Goal: Task Accomplishment & Management: Complete application form

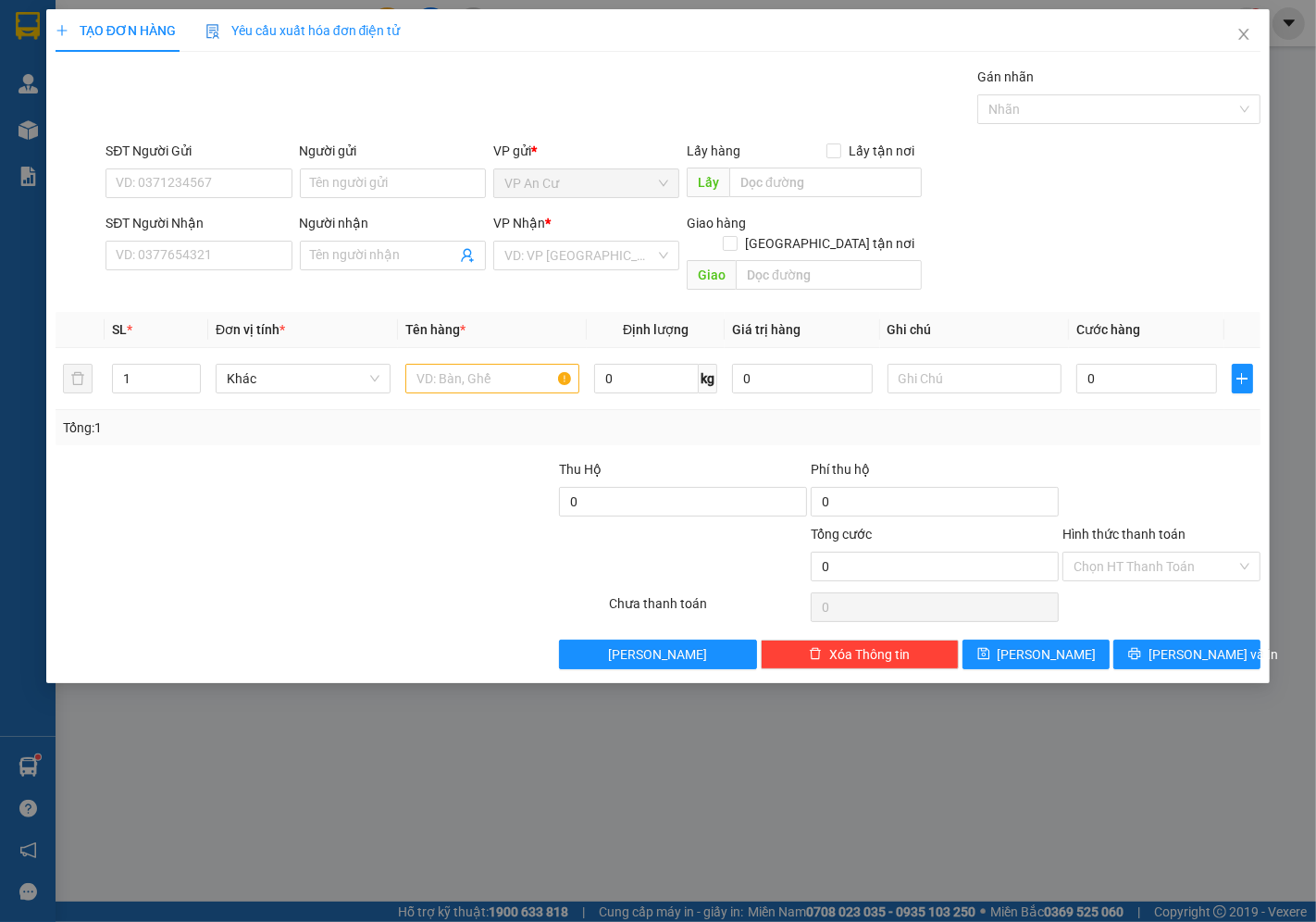
click at [228, 177] on input "SĐT Người Gửi" at bounding box center [198, 183] width 186 height 30
click at [215, 211] on div "0799514949 - GẤM" at bounding box center [198, 219] width 163 height 20
type input "0799514949"
type input "GẤM"
type input "0907568194"
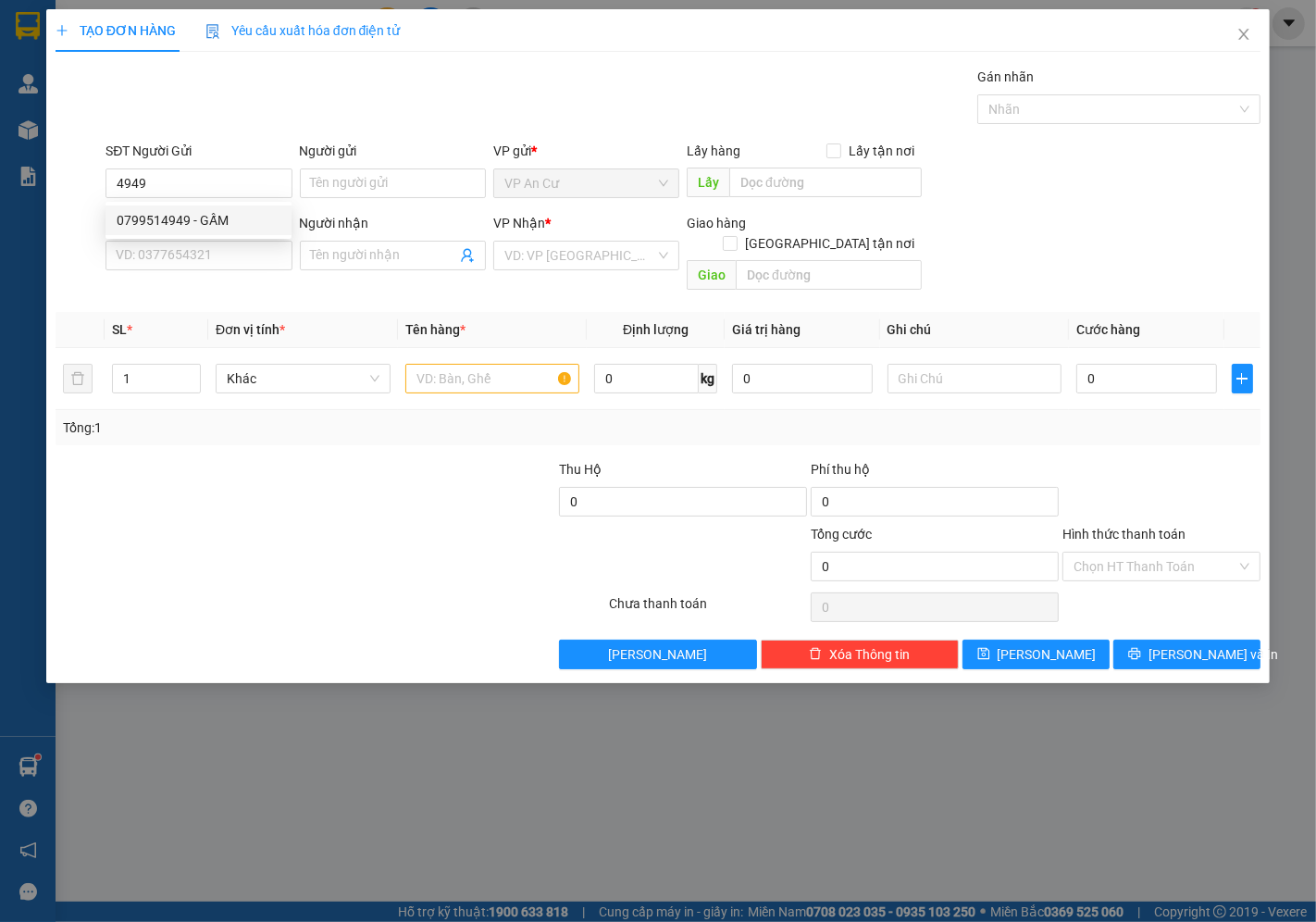
type input "LƯỢM"
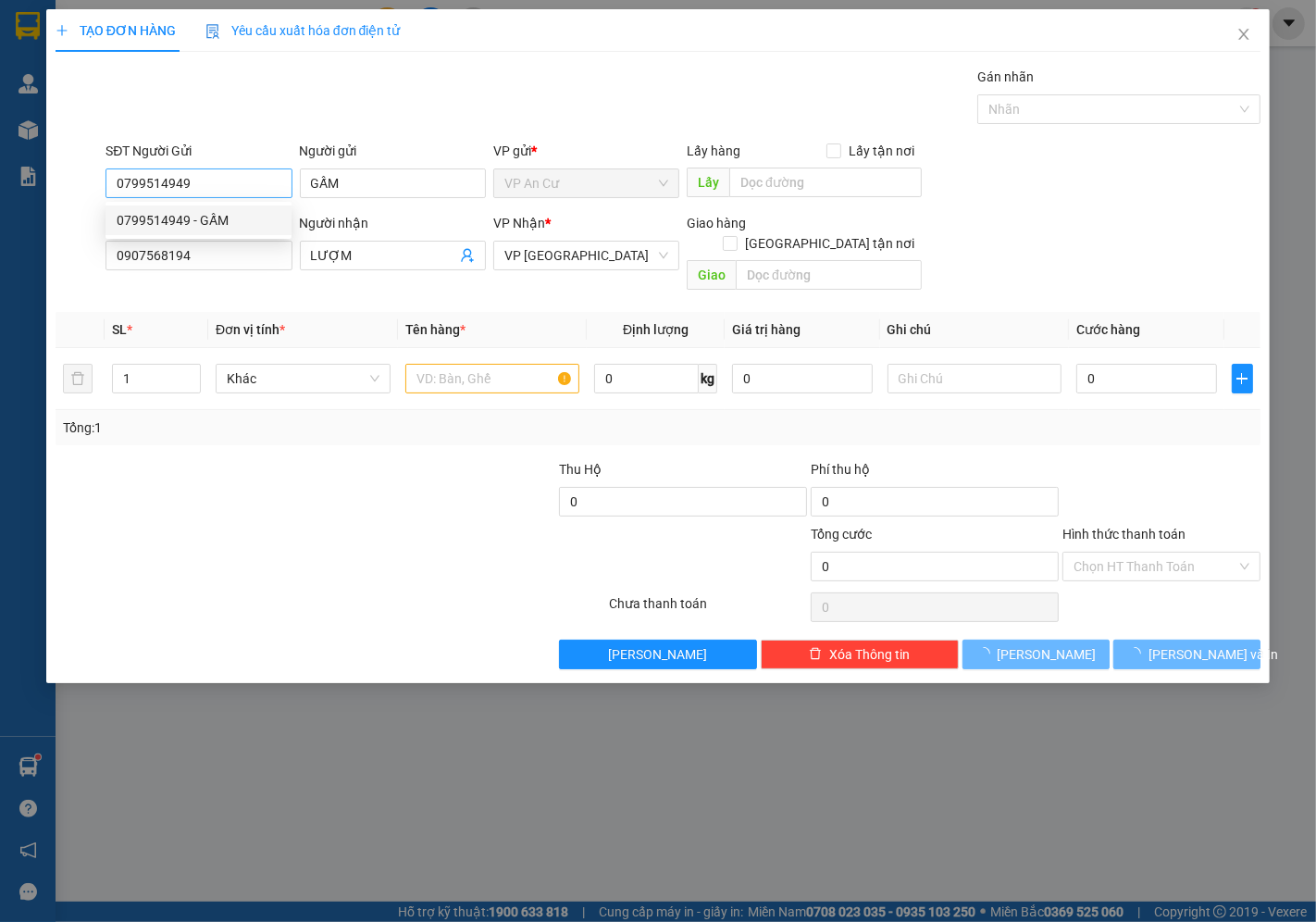
type input "20.000"
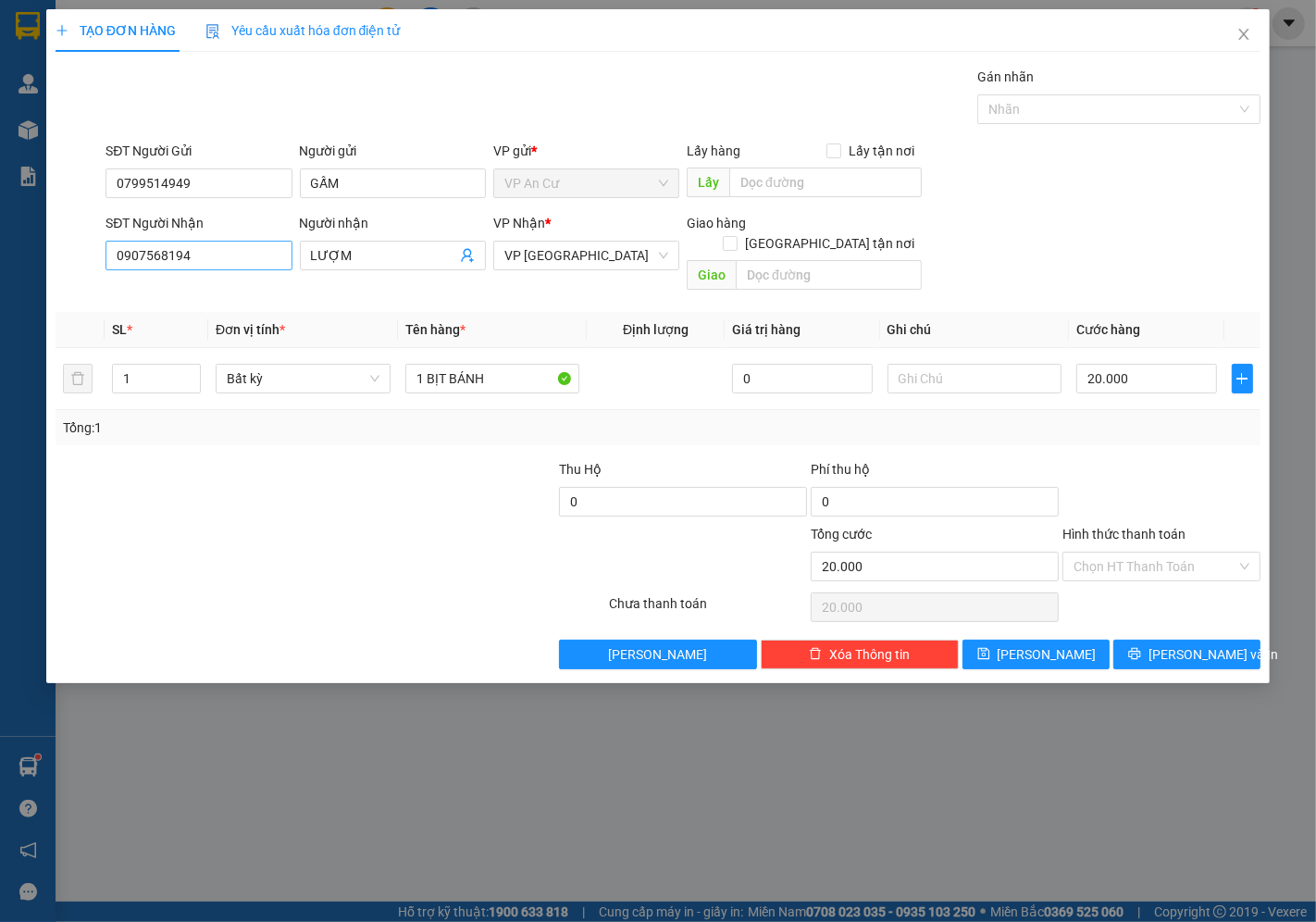
type input "0799514949"
drag, startPoint x: 204, startPoint y: 259, endPoint x: 0, endPoint y: 289, distance: 206.2
click at [0, 291] on div "TẠO ĐƠN HÀNG Yêu cầu xuất hóa đơn điện tử Transit Pickup Surcharge Ids Transit …" at bounding box center [658, 461] width 1316 height 922
click at [194, 290] on div "0913692643 - KHÔI" at bounding box center [198, 292] width 163 height 20
type input "0913692643"
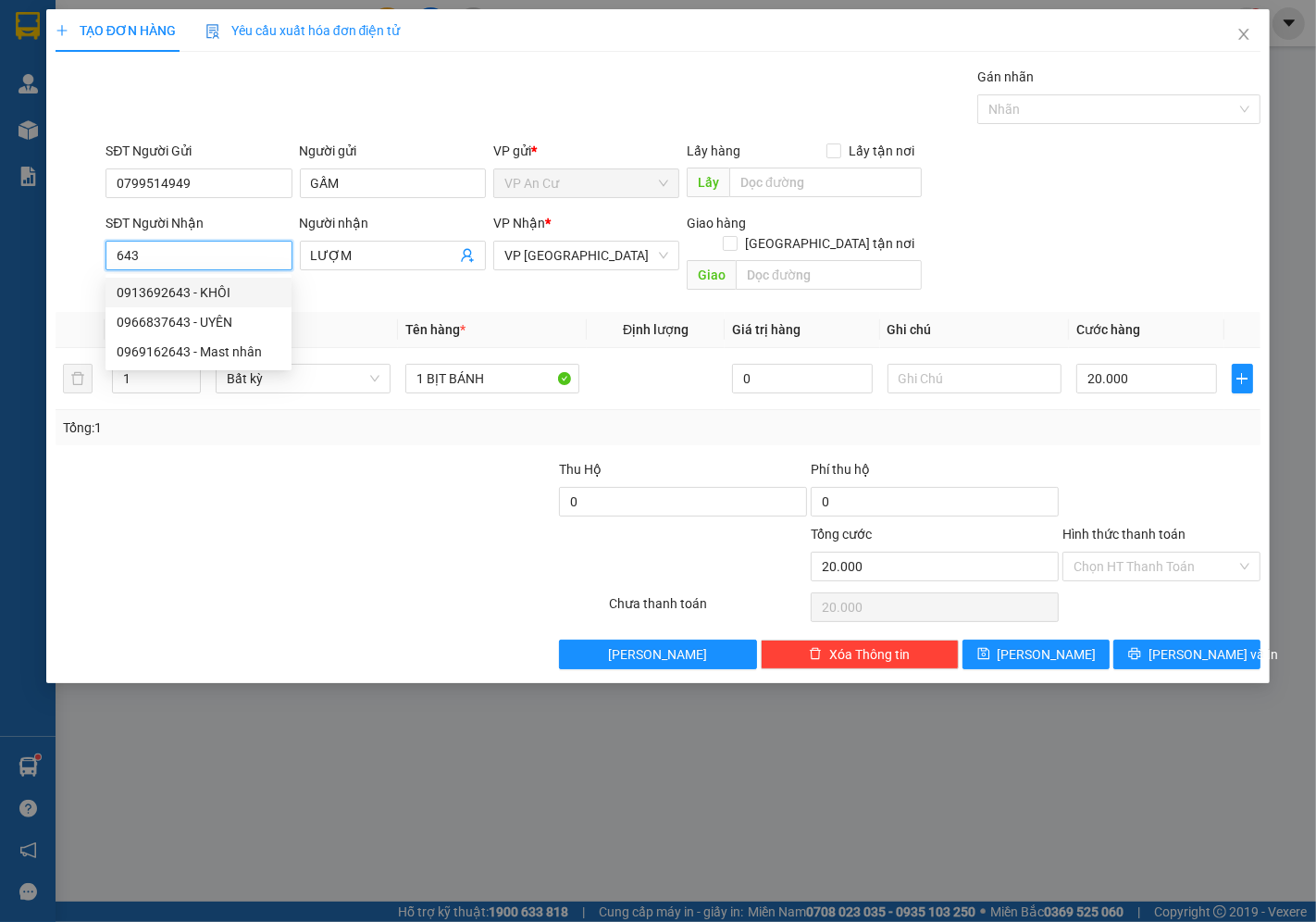
type input "KHÔI"
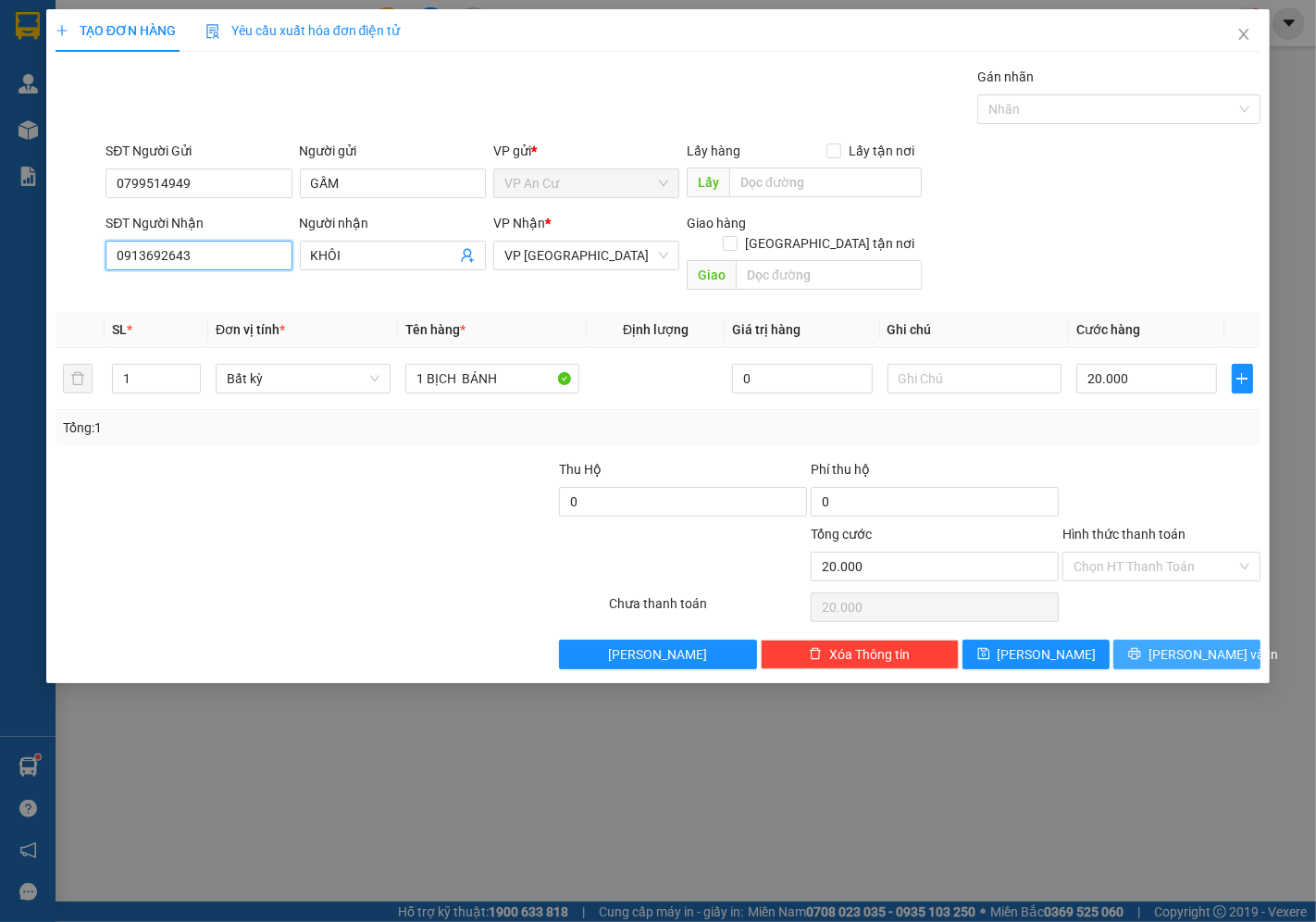
type input "0913692643"
click at [1173, 644] on span "Lưu và In" at bounding box center [1212, 654] width 130 height 20
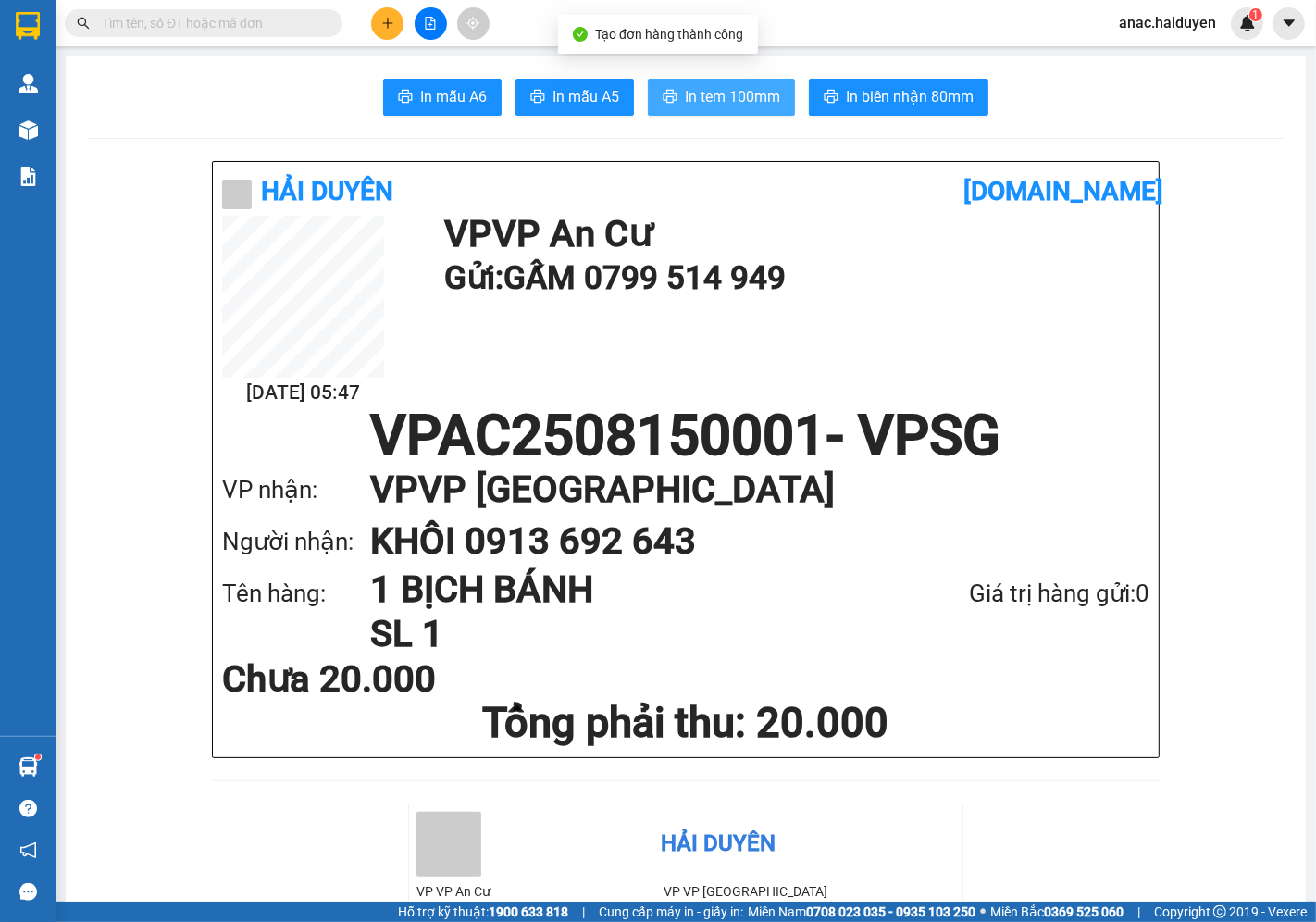
click at [744, 81] on button "In tem 100mm" at bounding box center [721, 97] width 147 height 37
click at [684, 88] on span "In tem 100mm" at bounding box center [732, 97] width 95 height 23
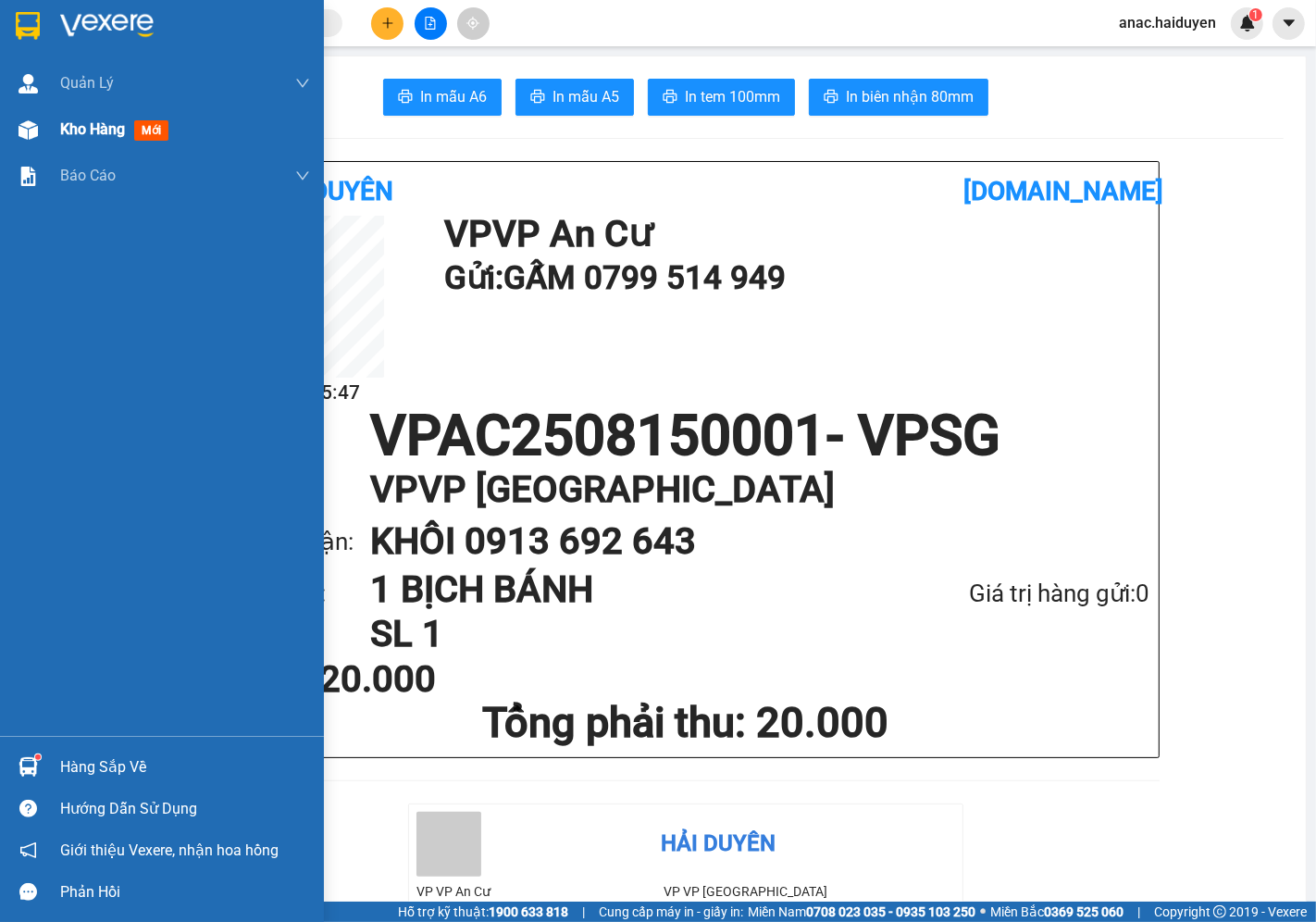
click at [70, 130] on span "Kho hàng" at bounding box center [92, 129] width 64 height 17
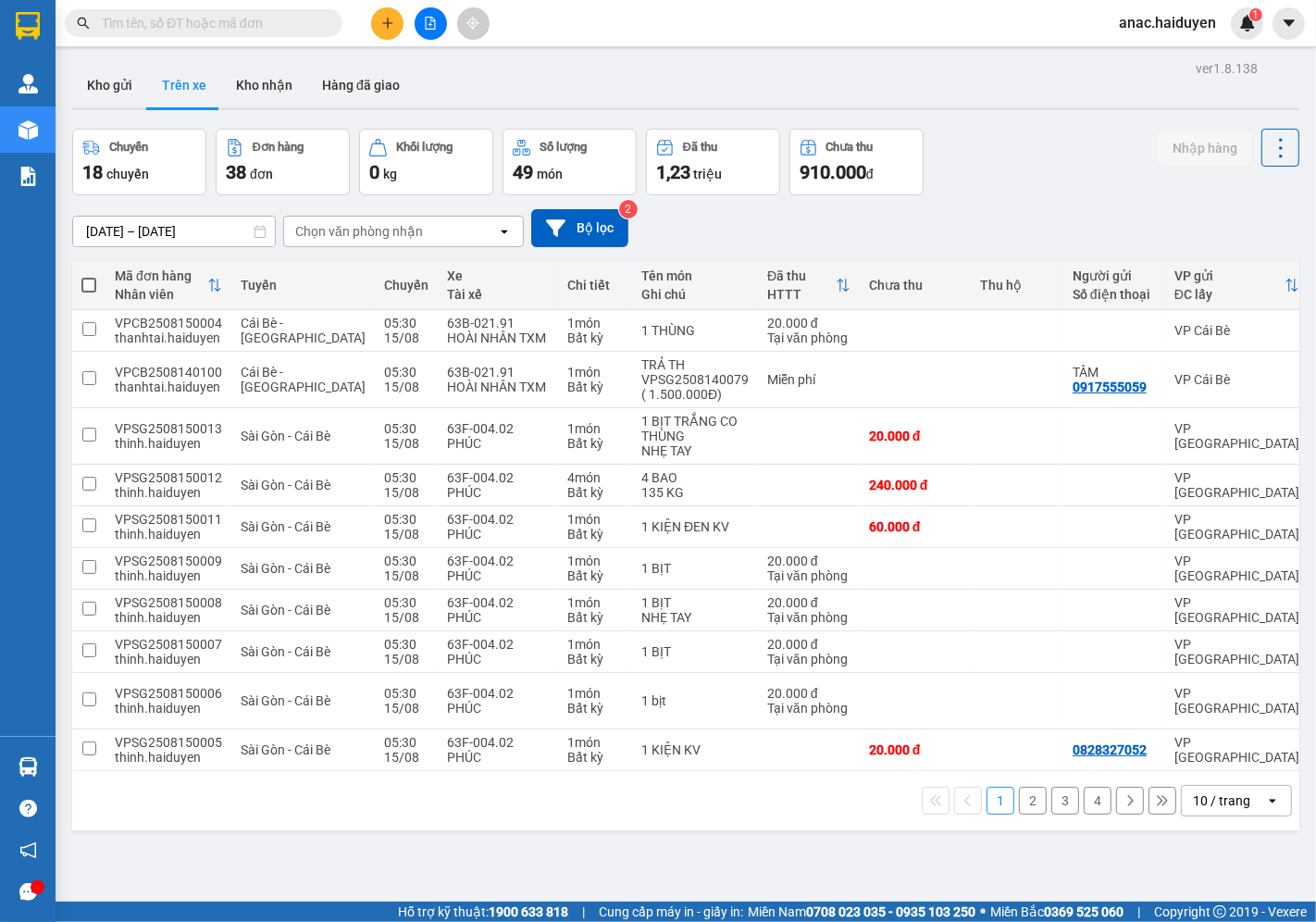
click at [439, 234] on div "Chọn văn phòng nhận" at bounding box center [389, 231] width 212 height 30
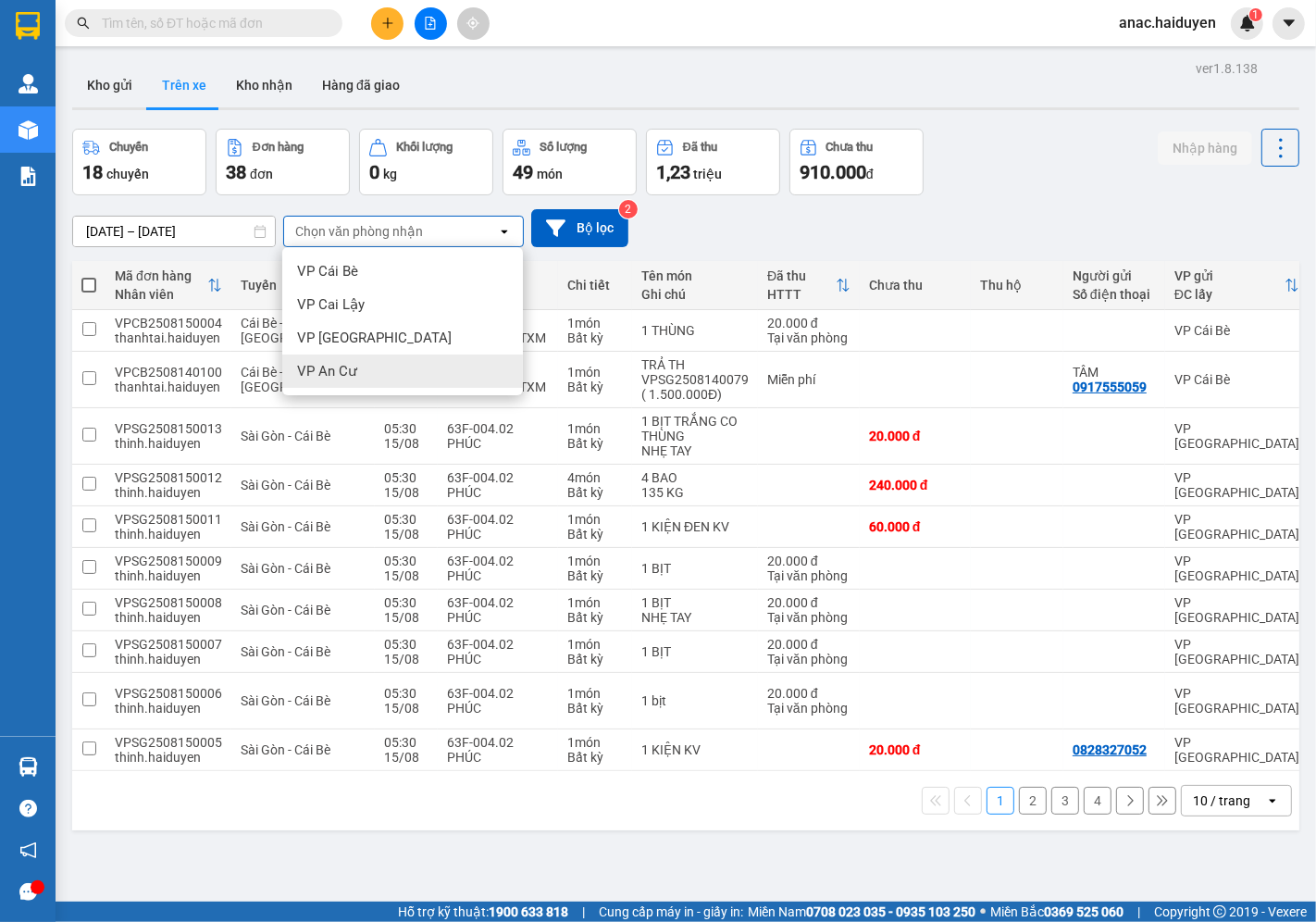
click at [312, 365] on span "VP An Cư" at bounding box center [327, 370] width 61 height 18
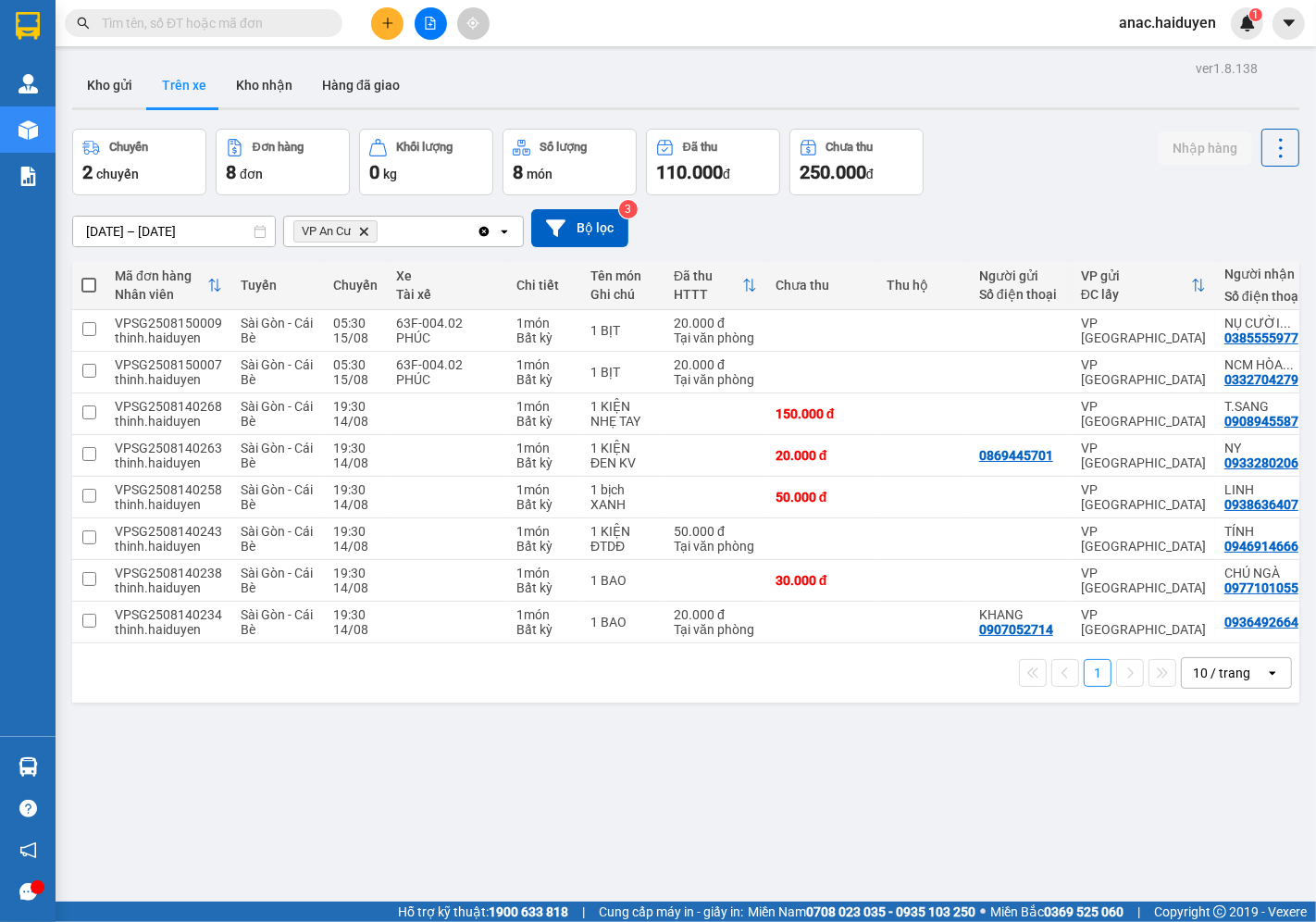
click at [188, 88] on button "Trên xe" at bounding box center [184, 85] width 74 height 44
click at [87, 622] on input "checkbox" at bounding box center [89, 620] width 13 height 13
checkbox input "true"
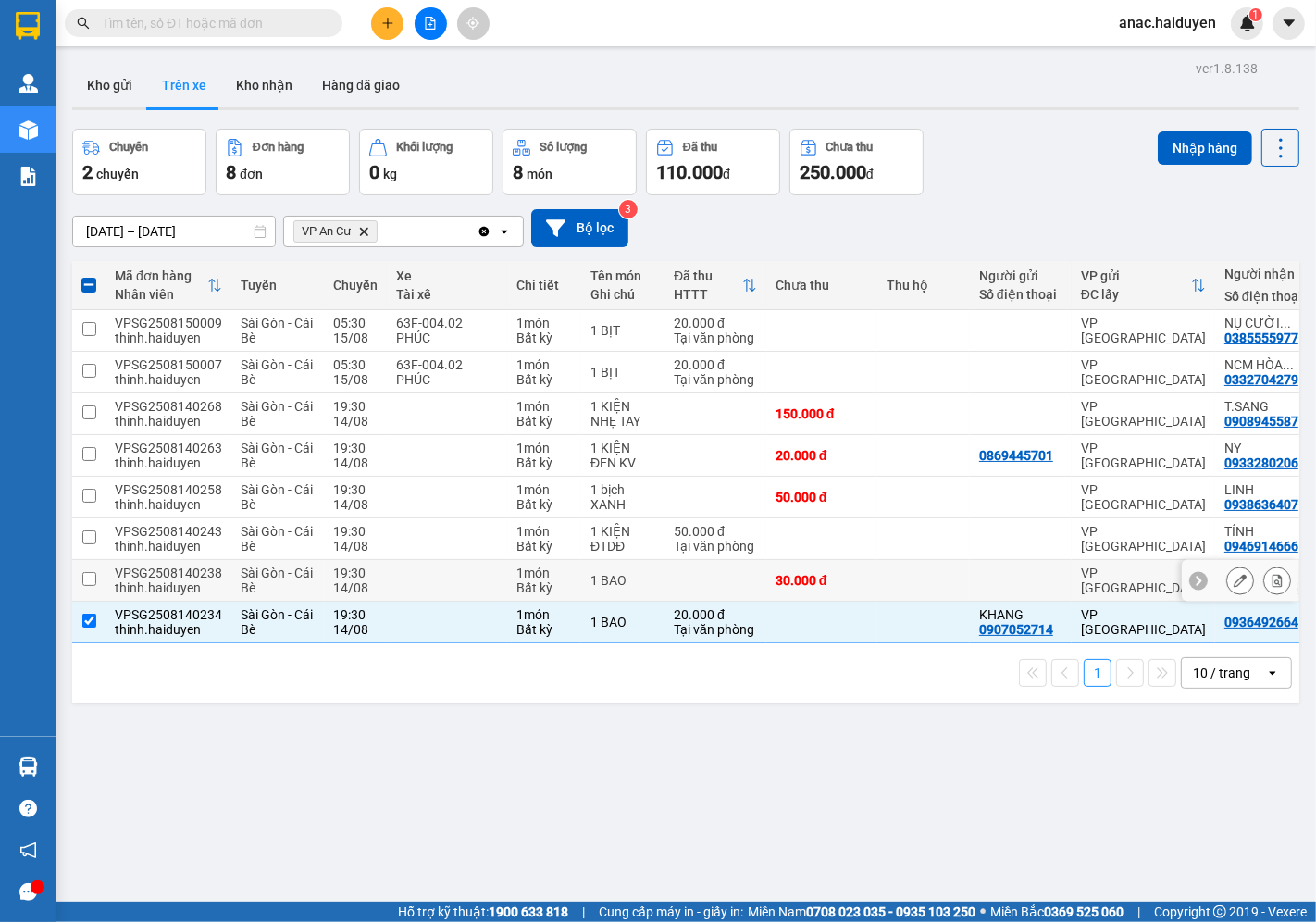
click at [86, 579] on input "checkbox" at bounding box center [89, 579] width 13 height 13
checkbox input "true"
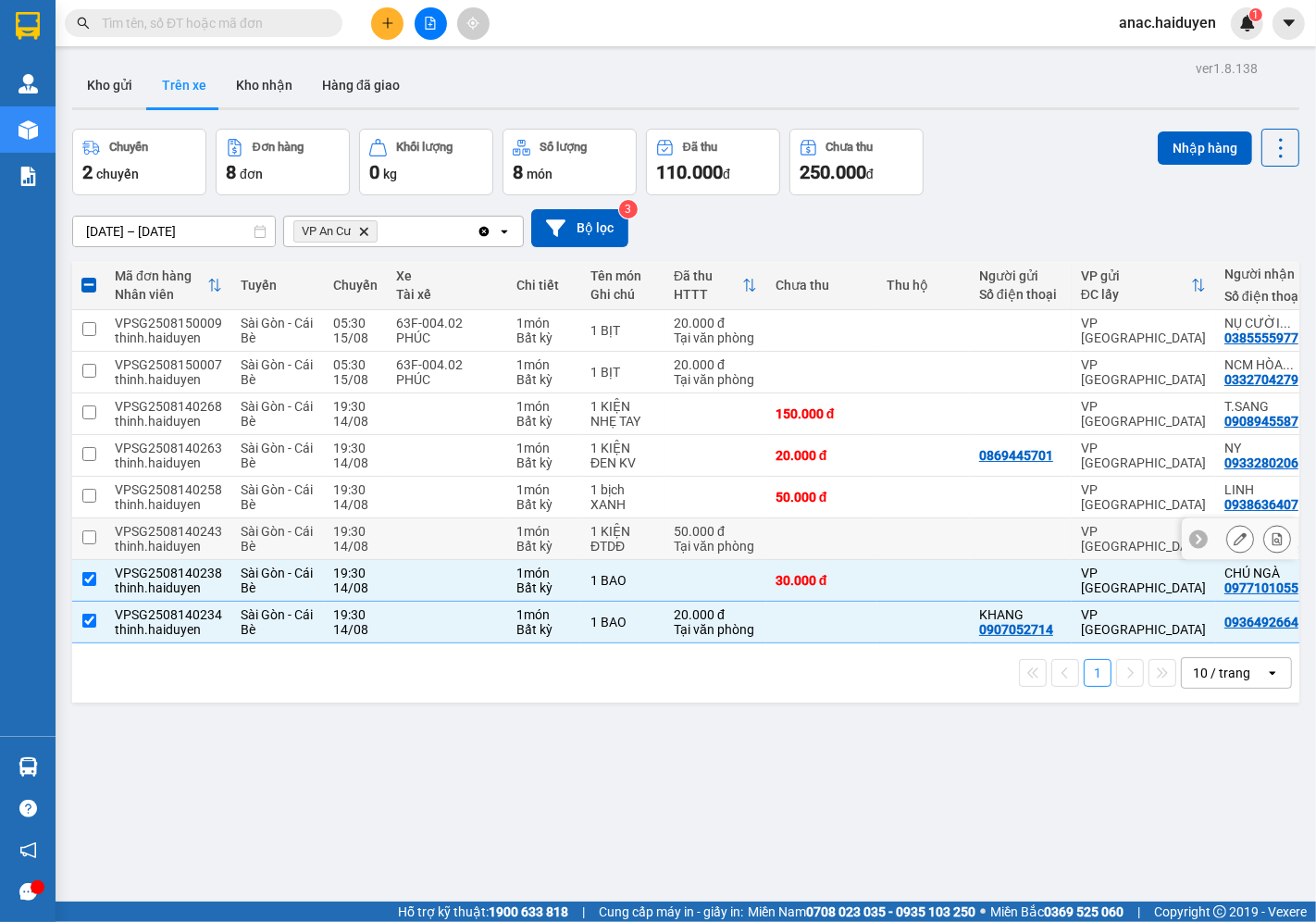
click at [85, 535] on input "checkbox" at bounding box center [89, 536] width 13 height 13
checkbox input "true"
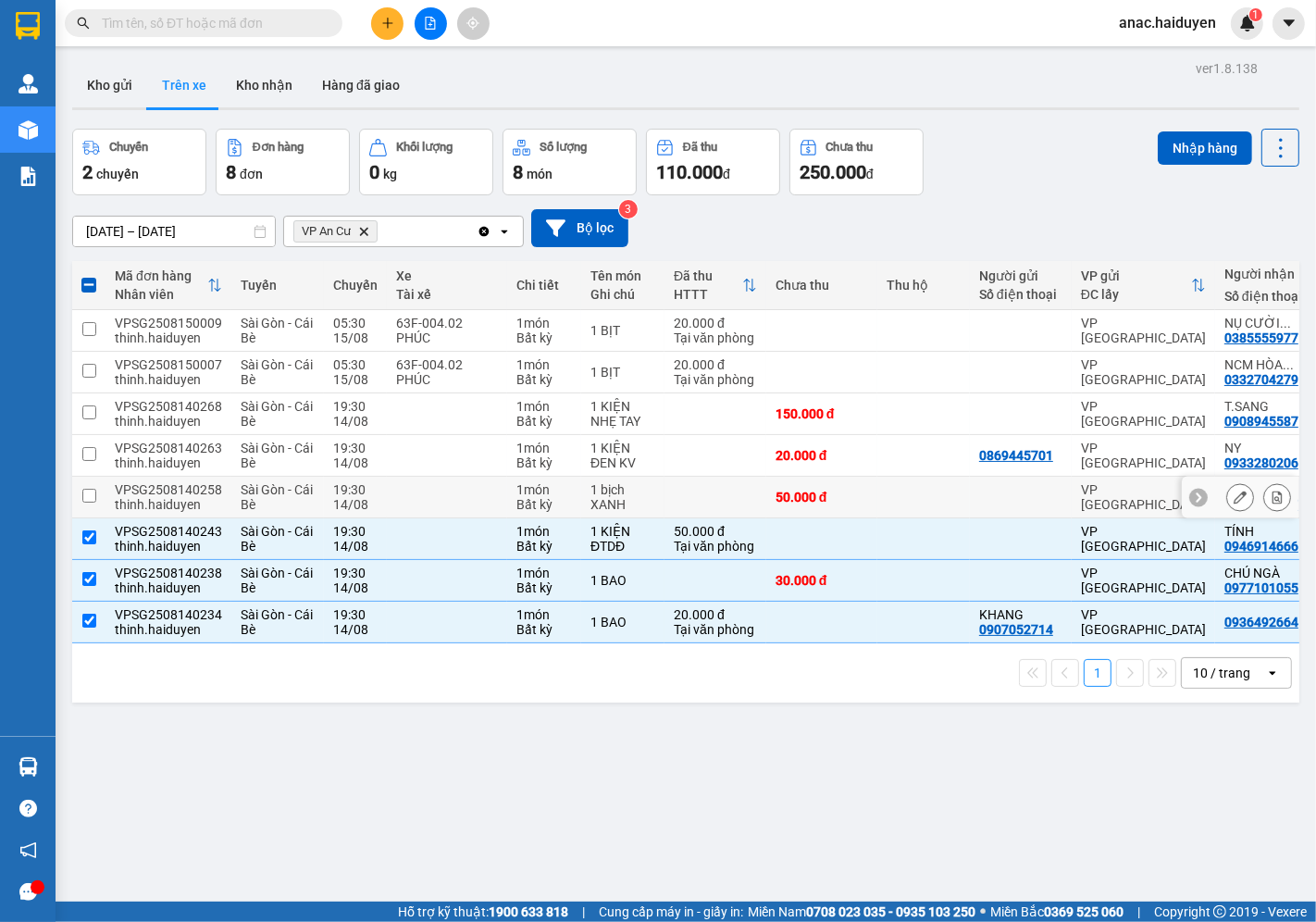
click at [87, 496] on input "checkbox" at bounding box center [89, 495] width 13 height 13
checkbox input "true"
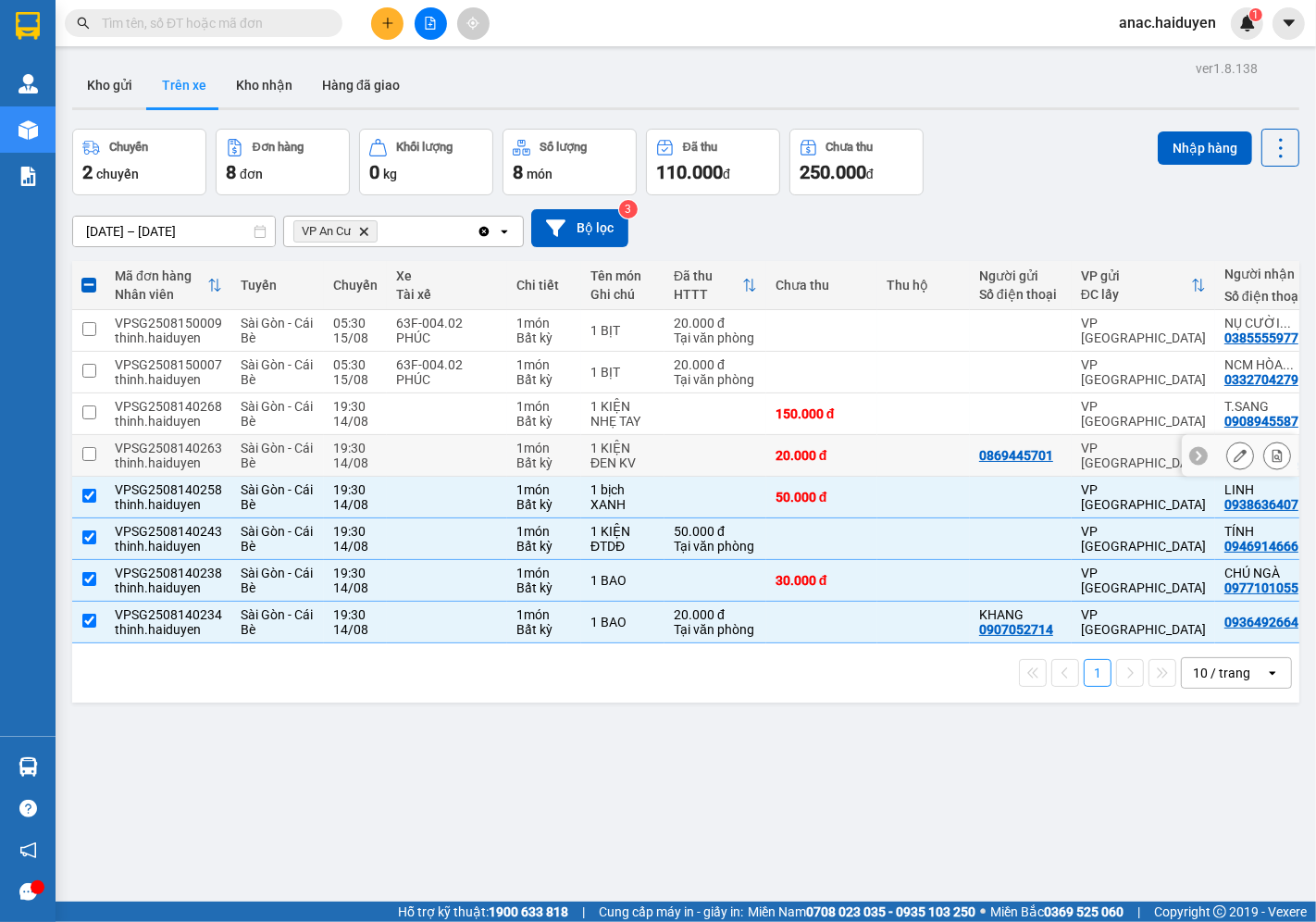
click at [87, 448] on input "checkbox" at bounding box center [89, 454] width 13 height 13
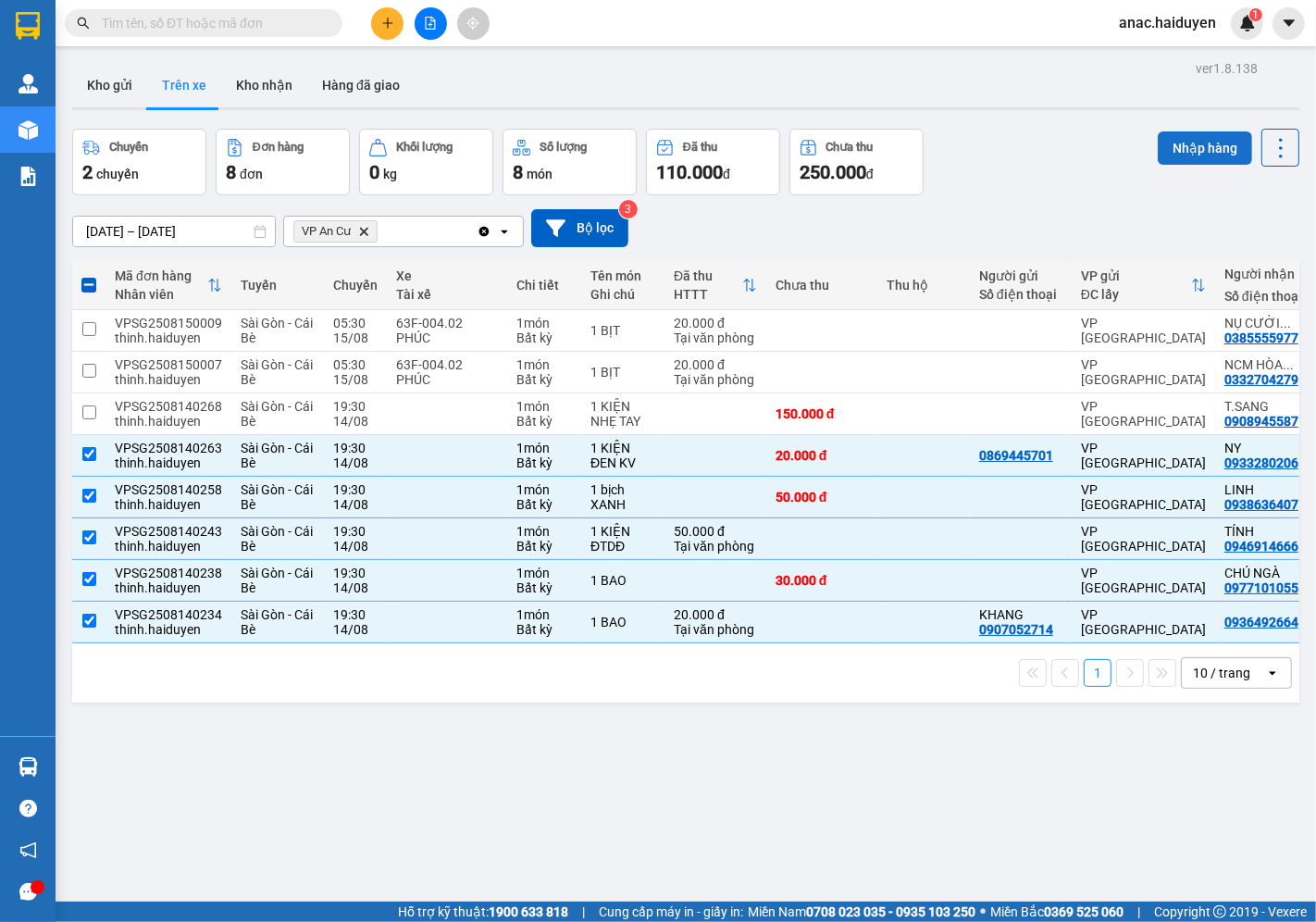
click at [1179, 146] on button "Nhập hàng" at bounding box center [1204, 148] width 94 height 34
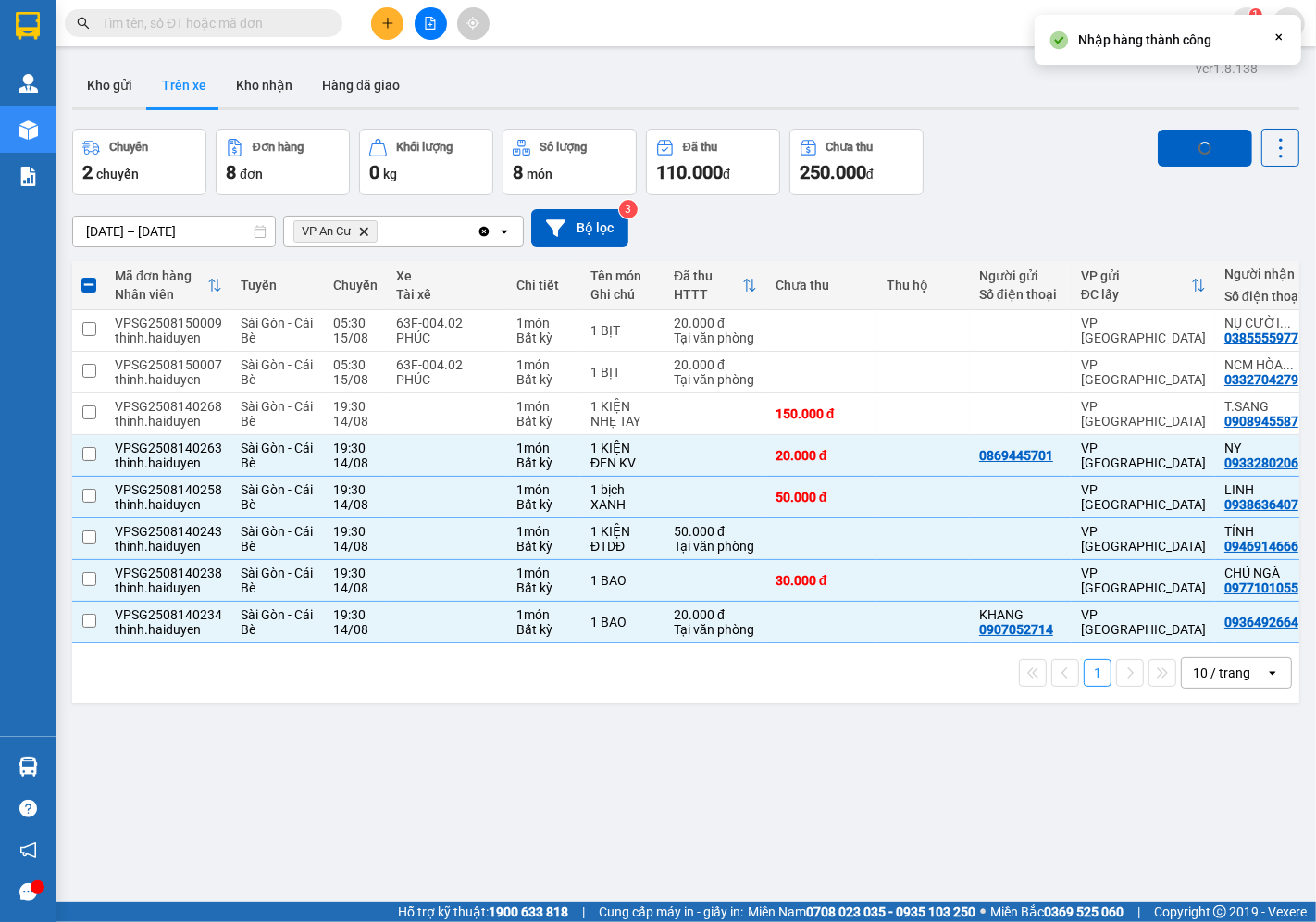
checkbox input "false"
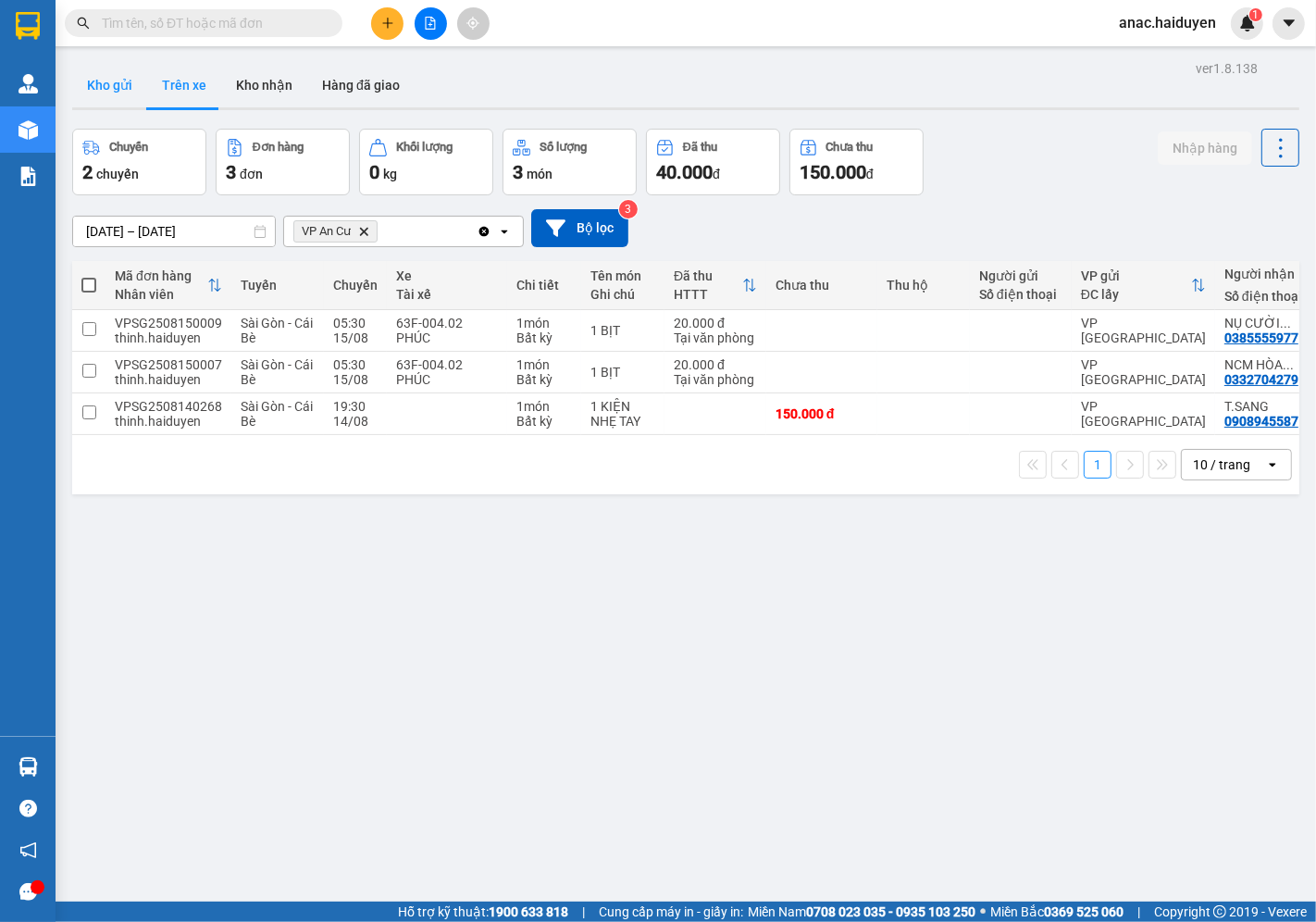
click at [118, 85] on button "Kho gửi" at bounding box center [110, 85] width 75 height 44
